Goal: Transaction & Acquisition: Download file/media

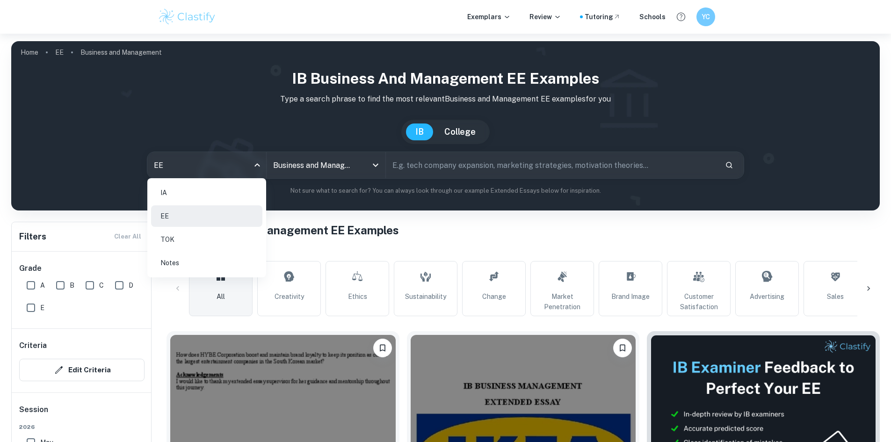
click at [232, 199] on li "IA" at bounding box center [206, 193] width 111 height 22
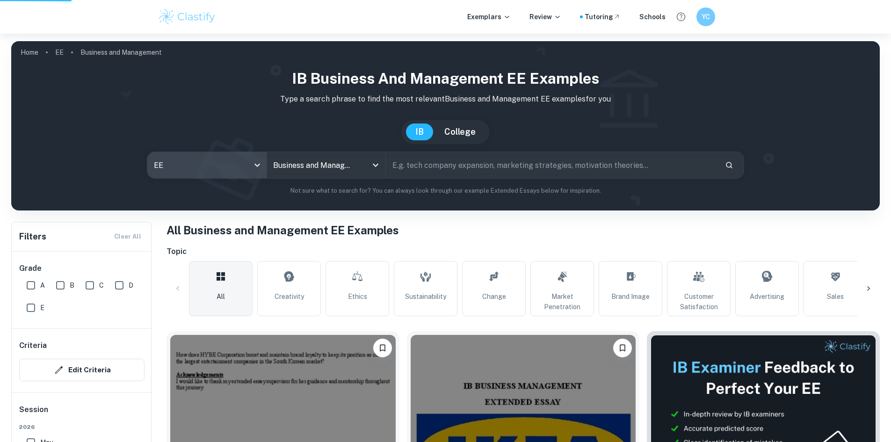
click at [327, 164] on div "IA EE TOK Notes" at bounding box center [445, 221] width 891 height 442
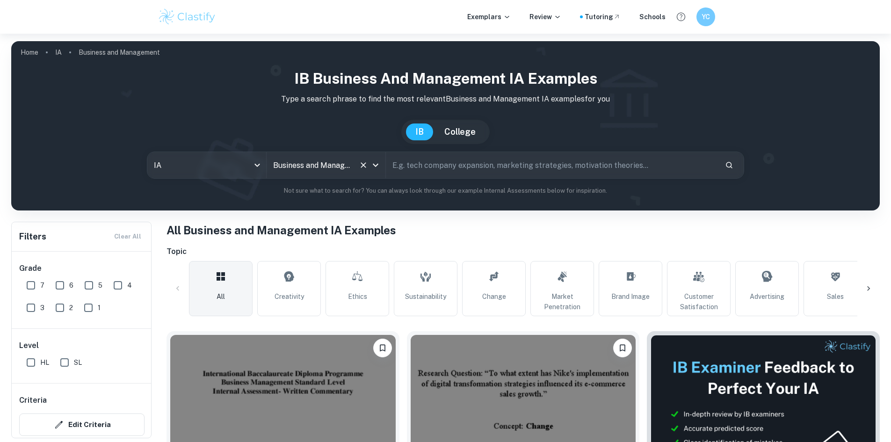
click at [364, 168] on icon "Clear" at bounding box center [363, 164] width 9 height 9
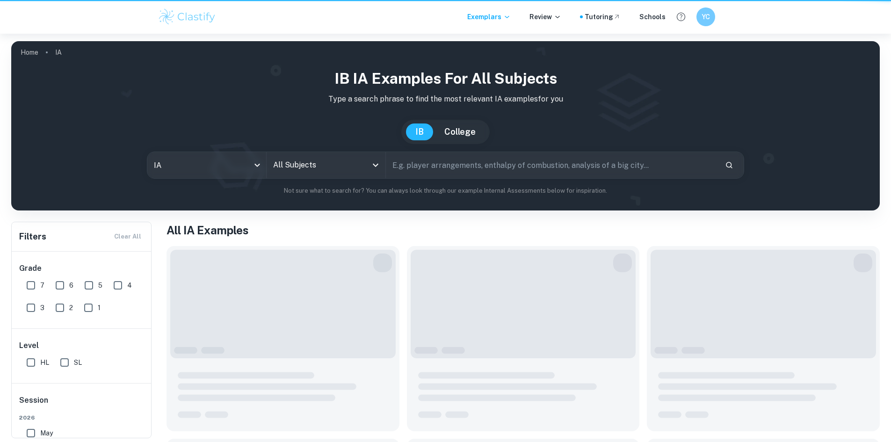
click at [379, 164] on icon "Open" at bounding box center [375, 165] width 11 height 11
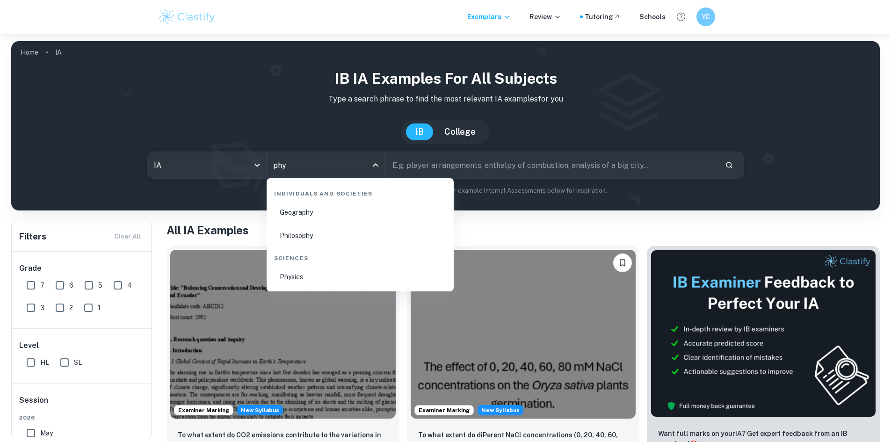
click at [320, 276] on li "Physics" at bounding box center [360, 277] width 180 height 22
type input "Physics"
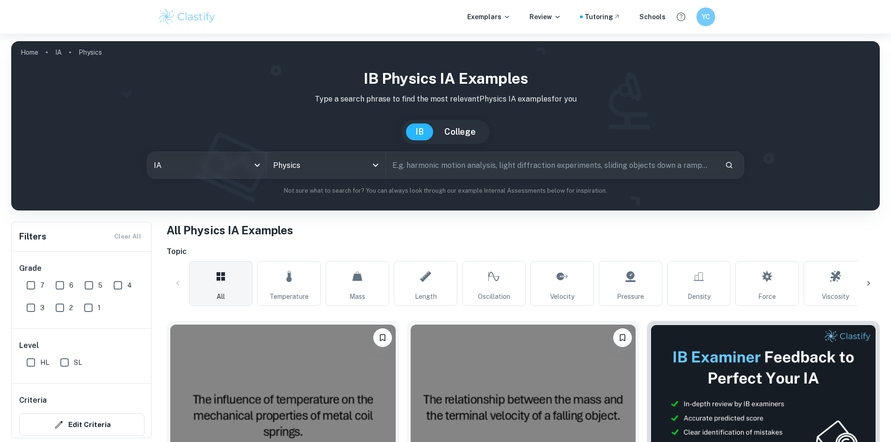
click at [451, 165] on input "text" at bounding box center [552, 165] width 332 height 26
type input "[MEDICAL_DATA]"
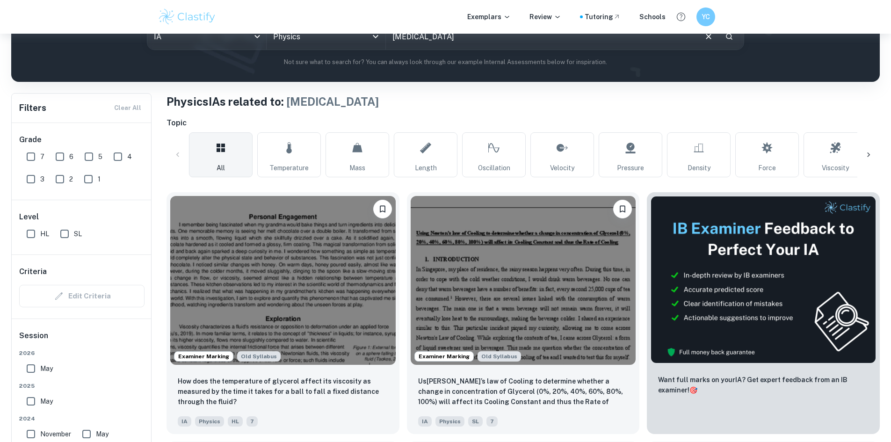
scroll to position [140, 0]
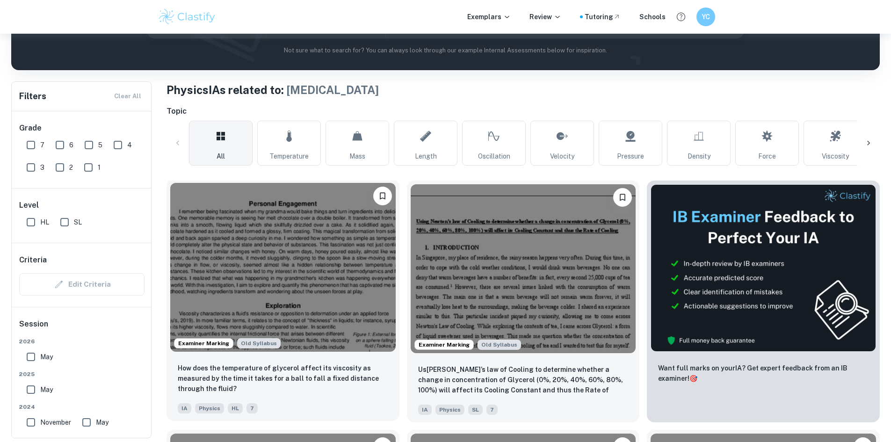
click at [312, 243] on img at bounding box center [283, 267] width 226 height 169
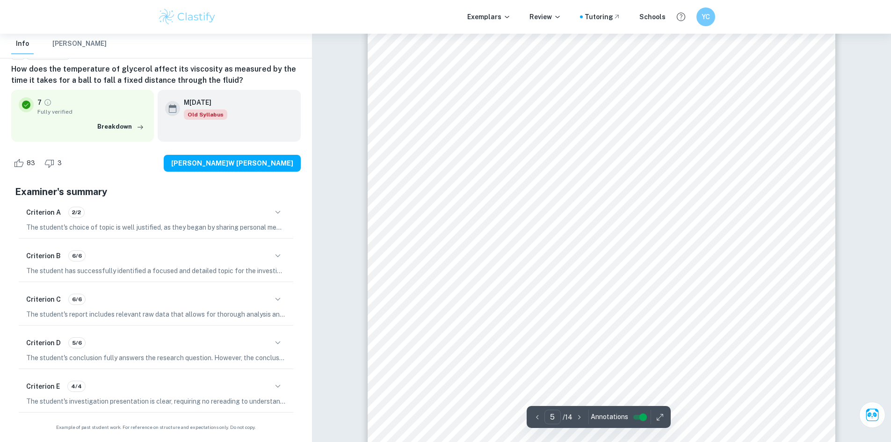
scroll to position [2654, 0]
type input "6"
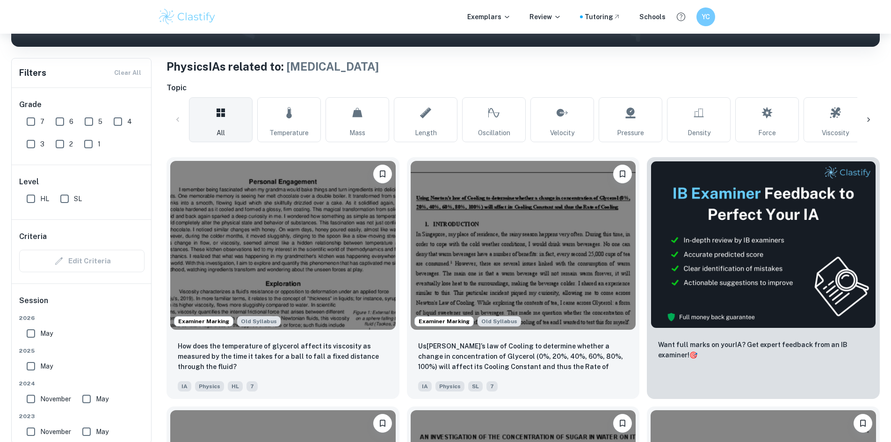
scroll to position [187, 0]
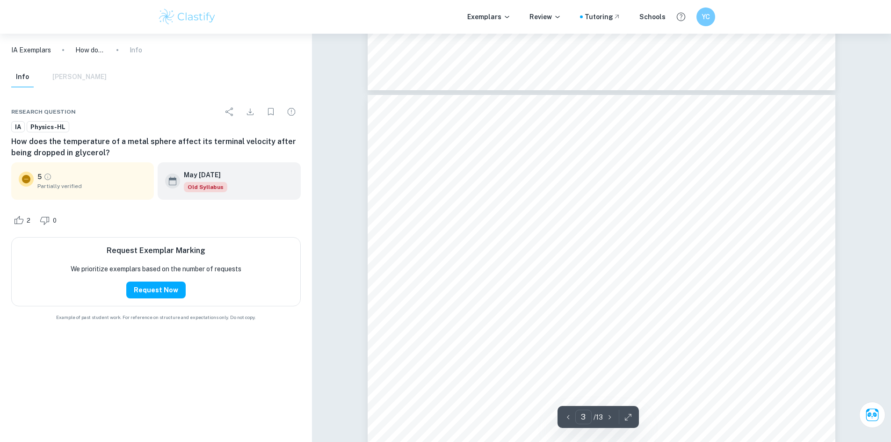
scroll to position [1591, 0]
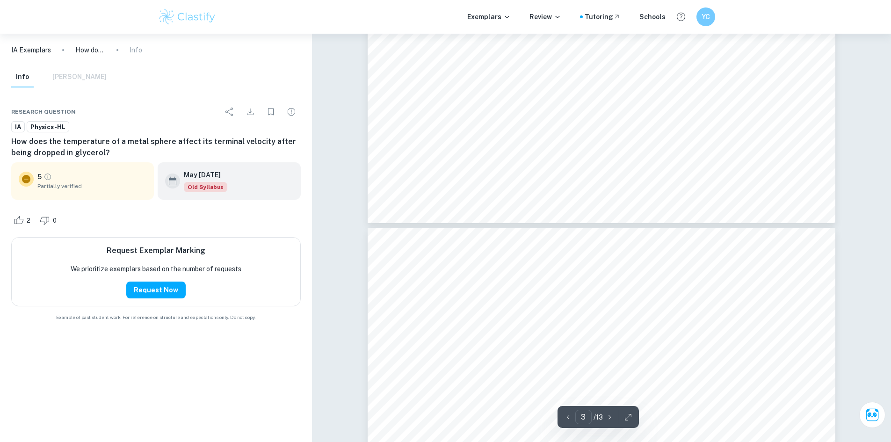
type input "4"
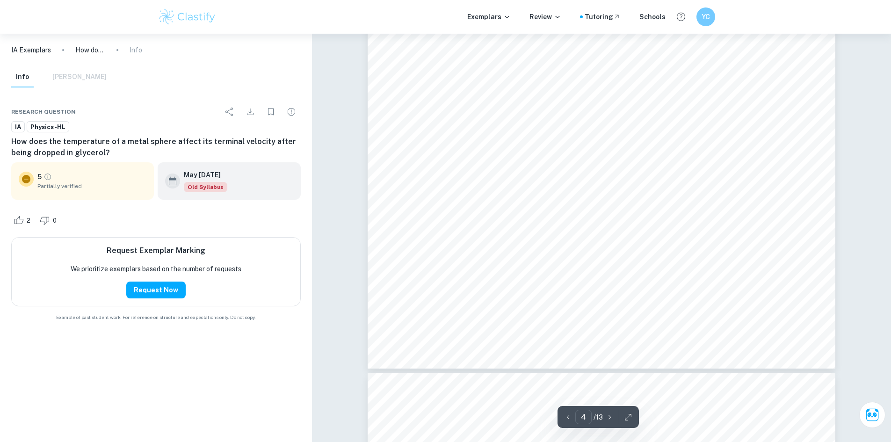
scroll to position [2433, 0]
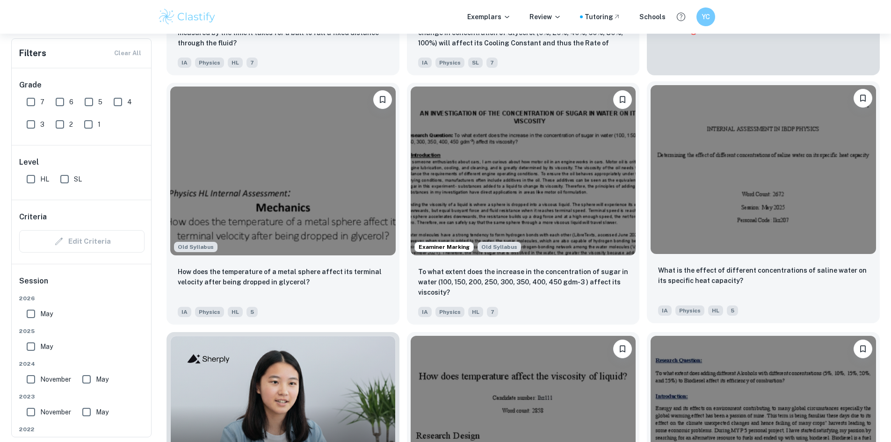
scroll to position [561, 0]
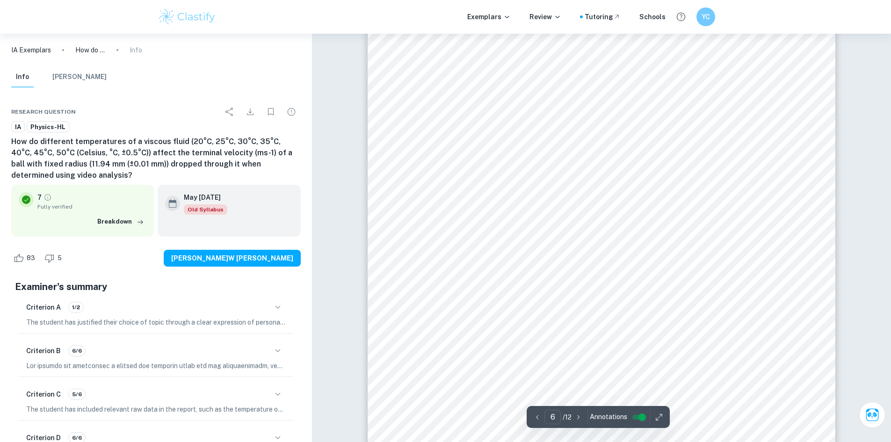
scroll to position [3228, 0]
drag, startPoint x: 532, startPoint y: 200, endPoint x: 707, endPoint y: 200, distance: 175.5
click at [707, 200] on div "6 Processing Raw Data 10. Insert each video into LoggerPro and attain the termi…" at bounding box center [602, 242] width 468 height 605
type input "4"
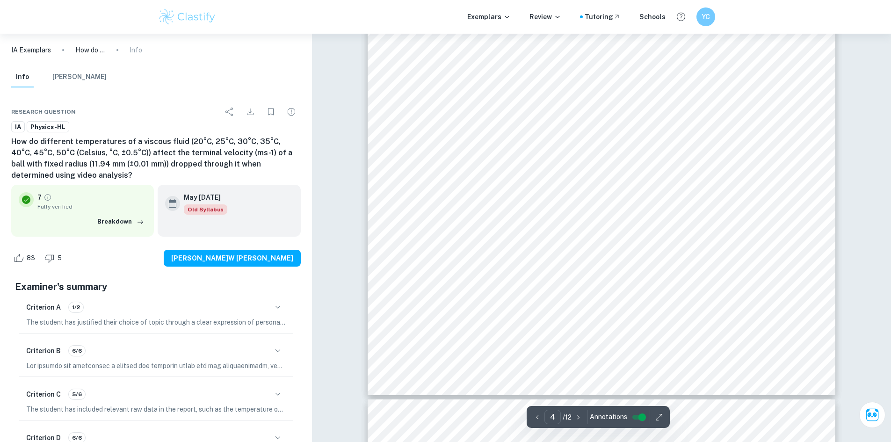
scroll to position [2152, 0]
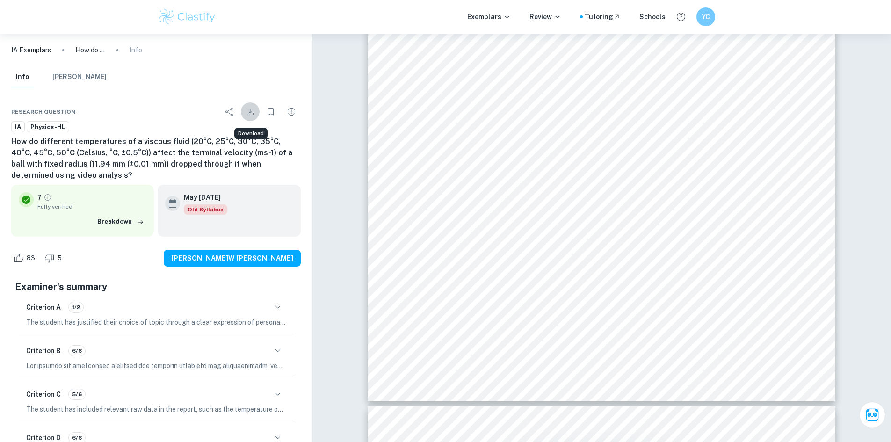
click at [254, 112] on icon "Download" at bounding box center [250, 111] width 11 height 11
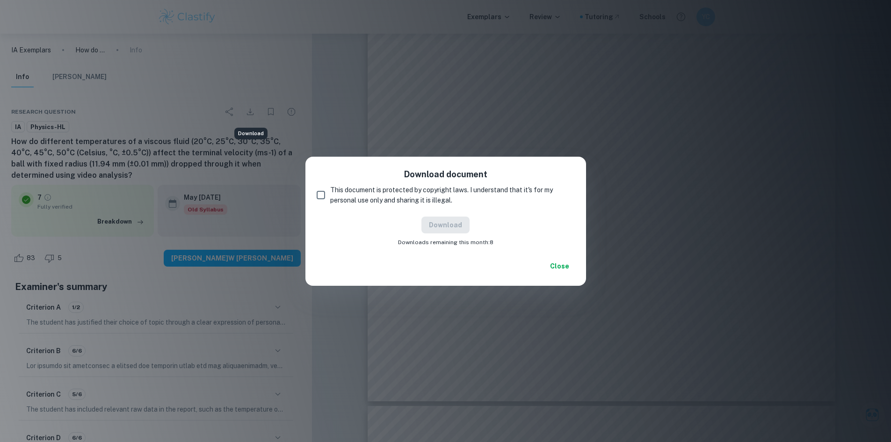
click at [376, 192] on span "This document is protected by copyright laws. I understand that it's for my per…" at bounding box center [448, 195] width 237 height 21
click at [330, 192] on input "This document is protected by copyright laws. I understand that it's for my per…" at bounding box center [321, 195] width 19 height 19
checkbox input "true"
click at [446, 225] on button "Download" at bounding box center [446, 225] width 48 height 17
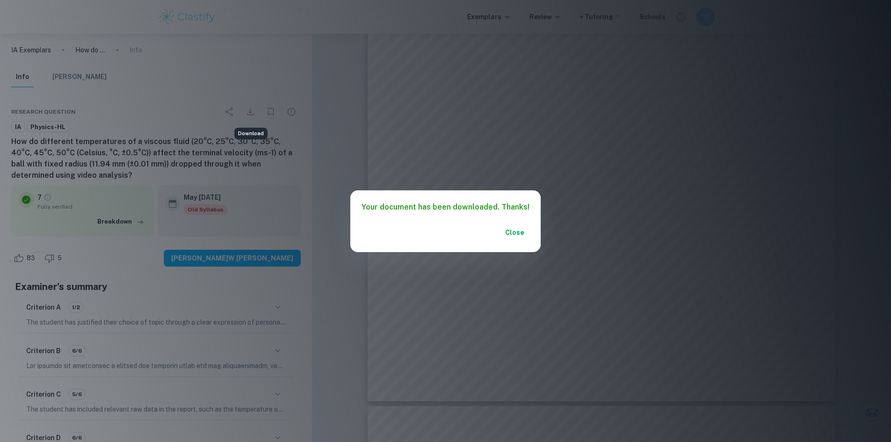
click at [513, 162] on div "Your document has been downloaded. Thanks! Close" at bounding box center [445, 221] width 891 height 442
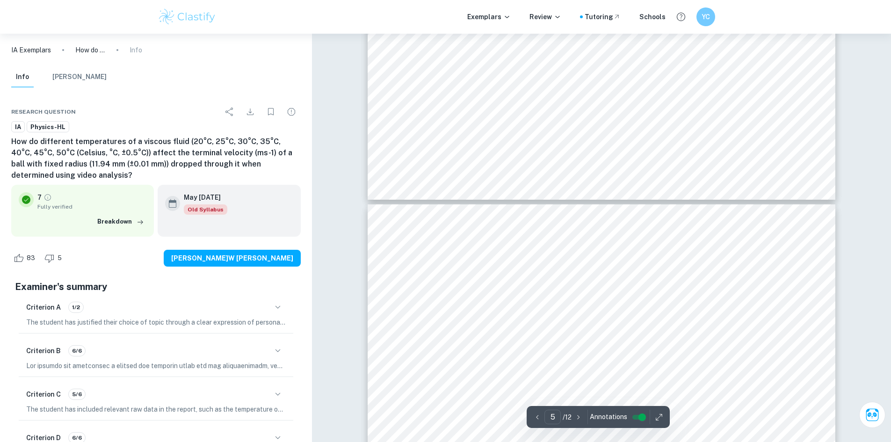
type input "6"
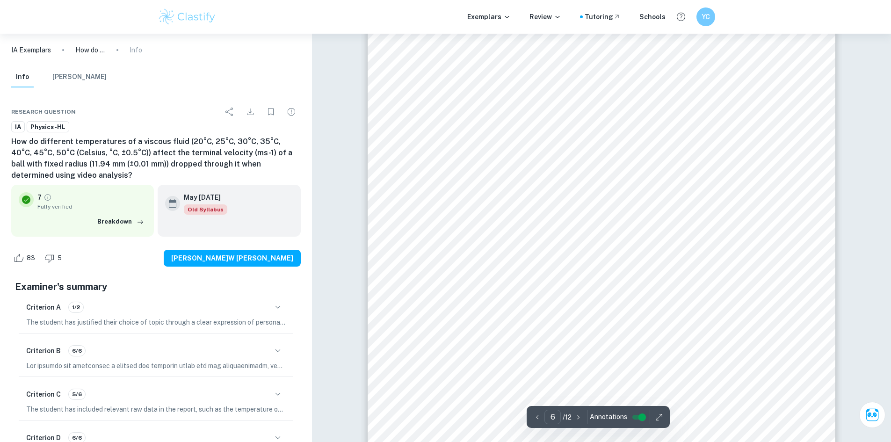
scroll to position [3228, 0]
